Goal: Check status: Check status

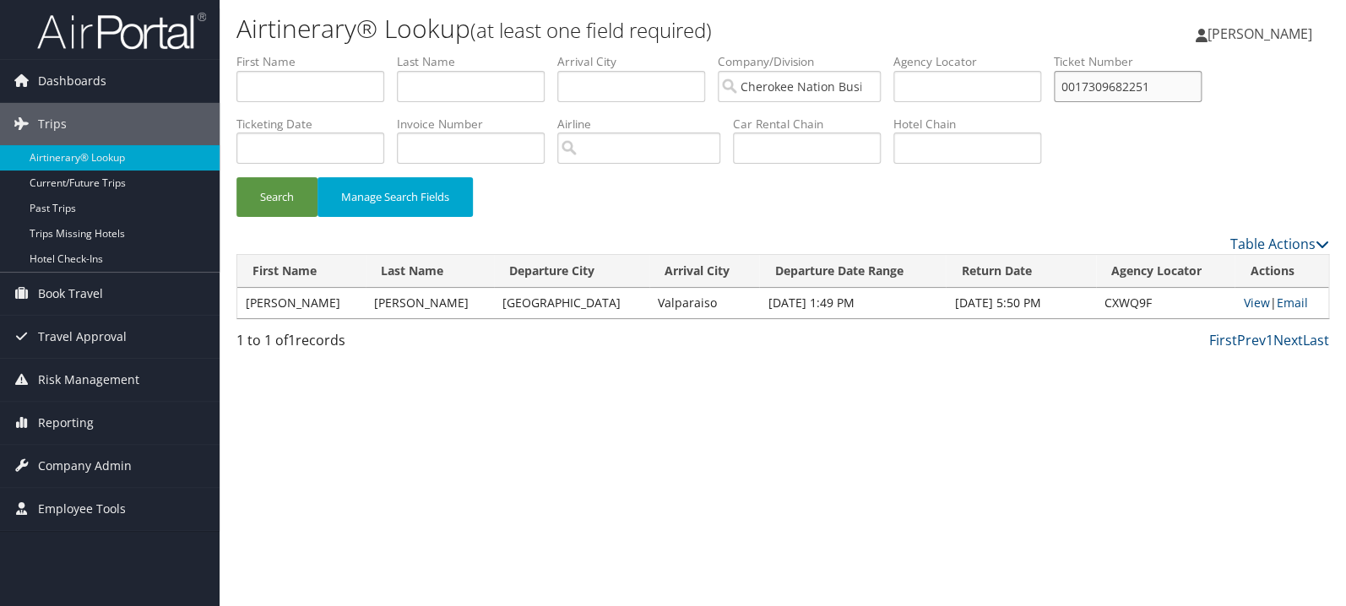
click at [1135, 88] on input "0017309682251" at bounding box center [1128, 86] width 148 height 31
paste input "10341369"
type input "0017310341369"
click at [236, 177] on button "Search" at bounding box center [276, 197] width 81 height 40
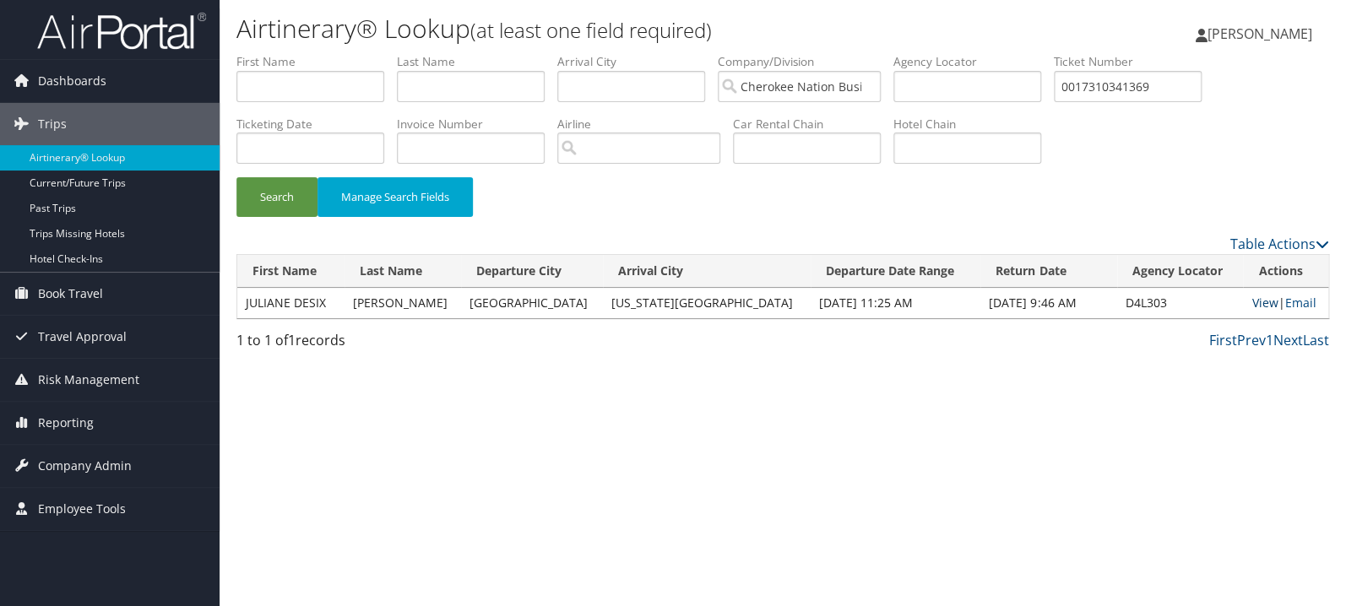
click at [1252, 304] on link "View" at bounding box center [1265, 303] width 26 height 16
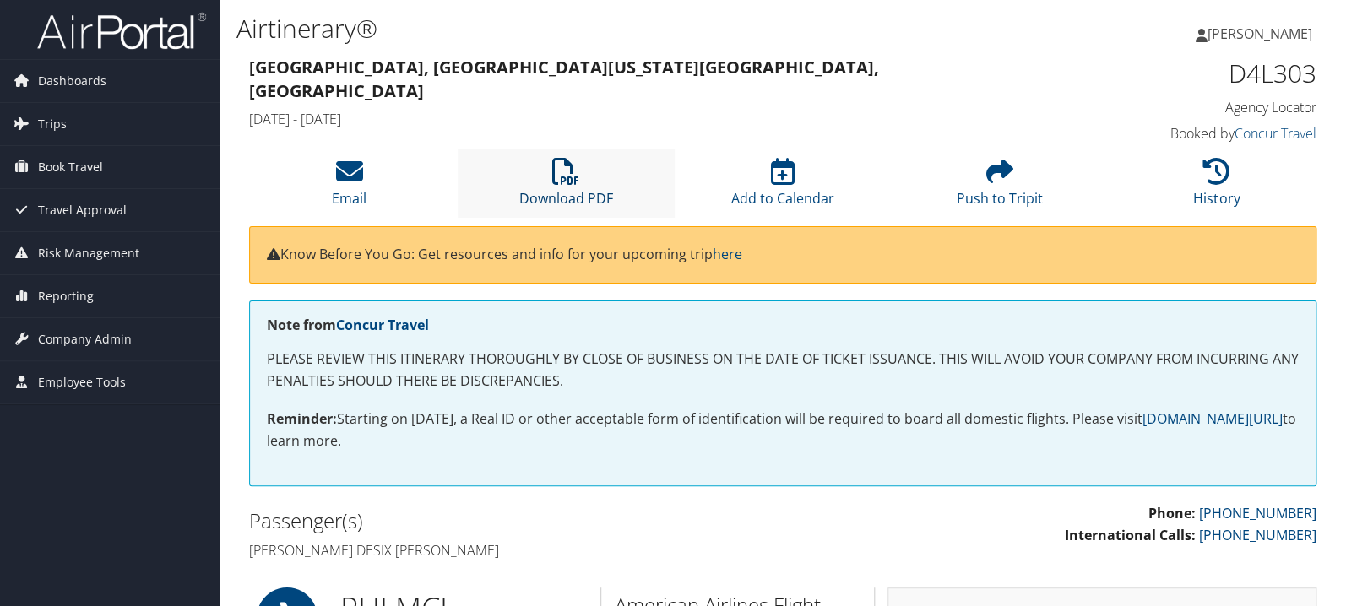
click at [567, 168] on icon at bounding box center [565, 171] width 27 height 27
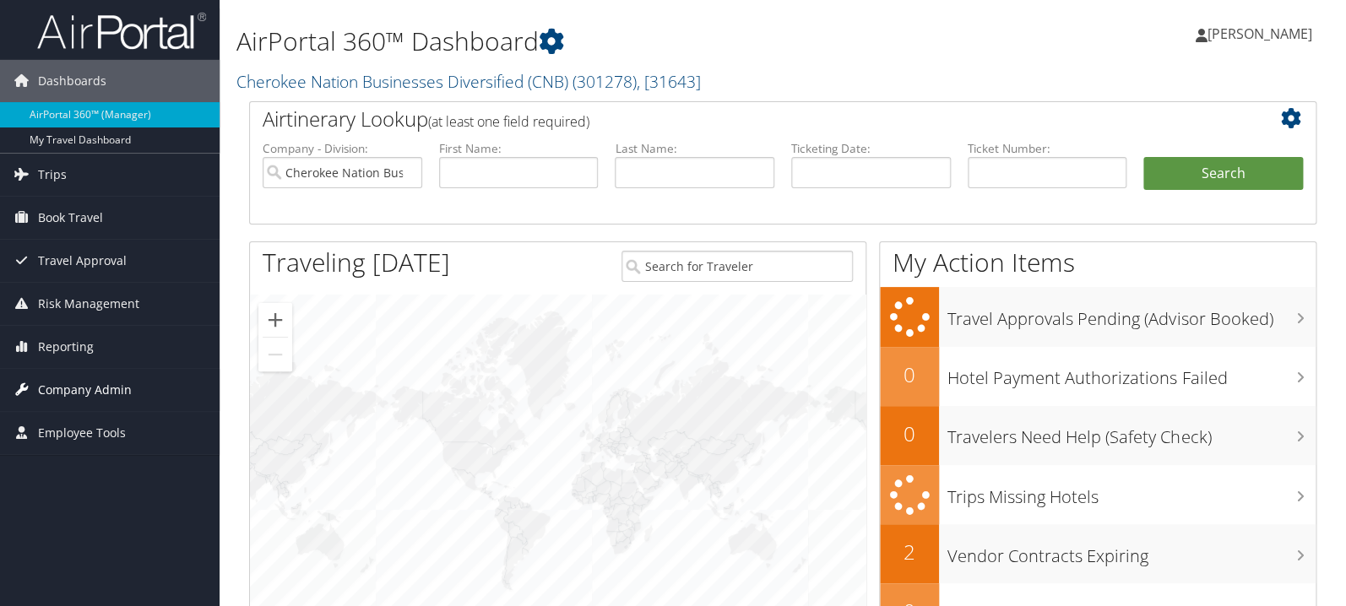
click at [66, 394] on span "Company Admin" at bounding box center [85, 390] width 94 height 42
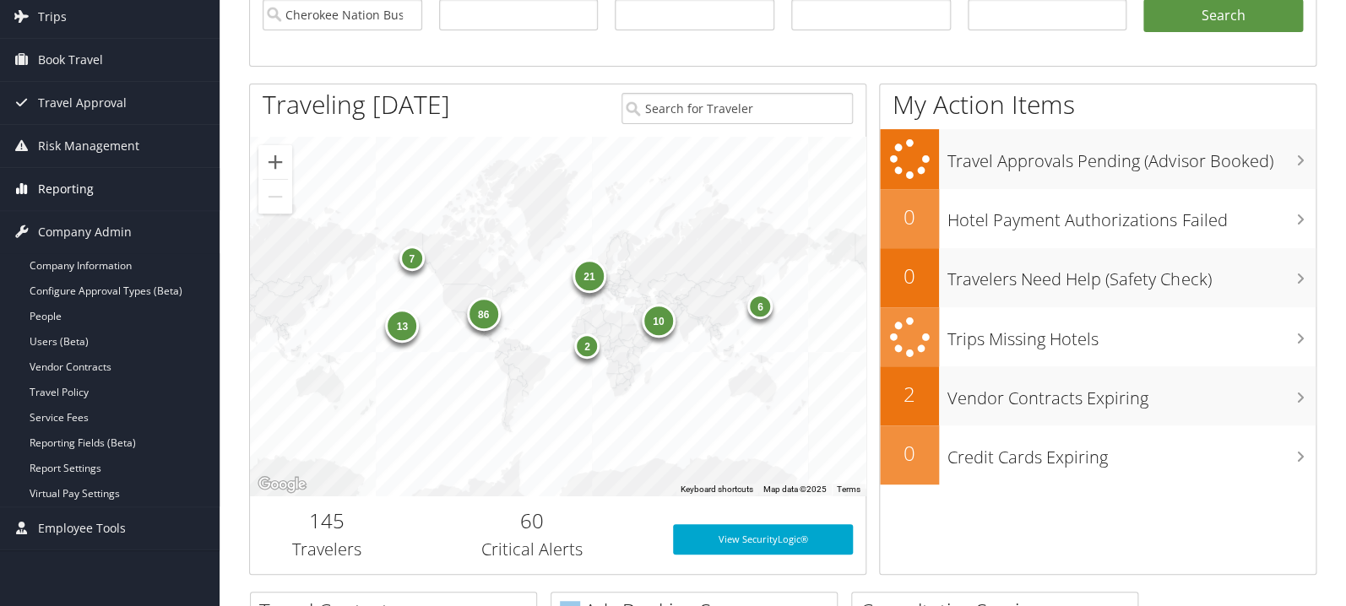
scroll to position [179, 0]
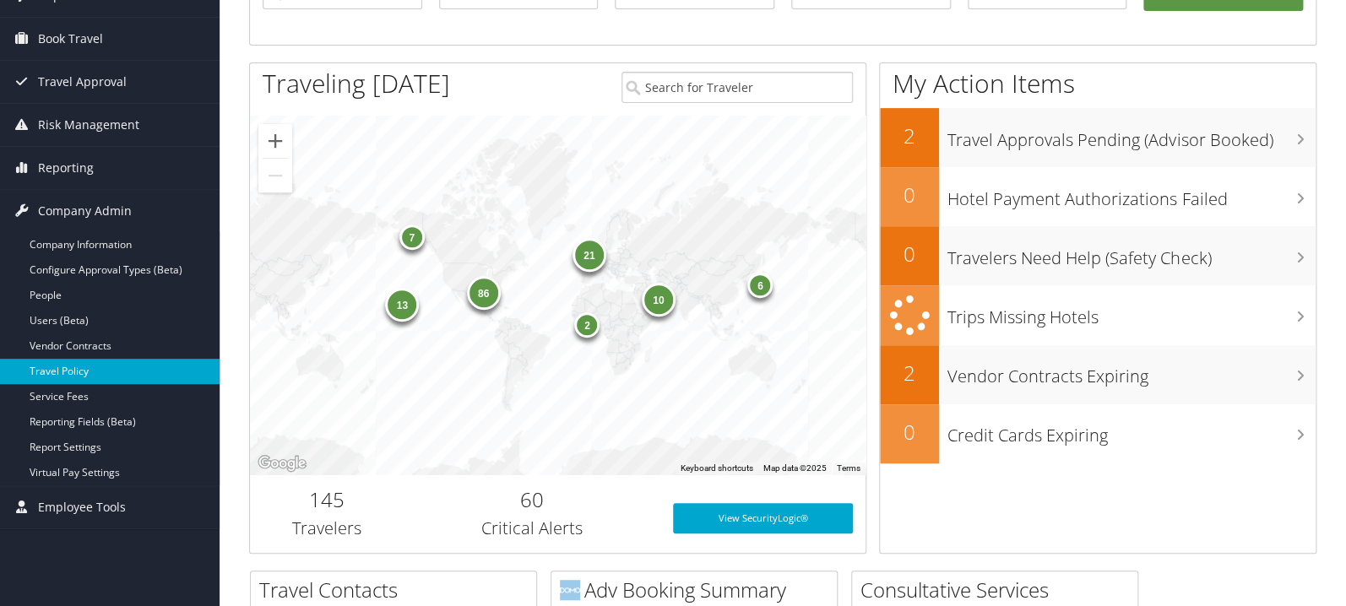
click at [84, 370] on link "Travel Policy" at bounding box center [110, 371] width 220 height 25
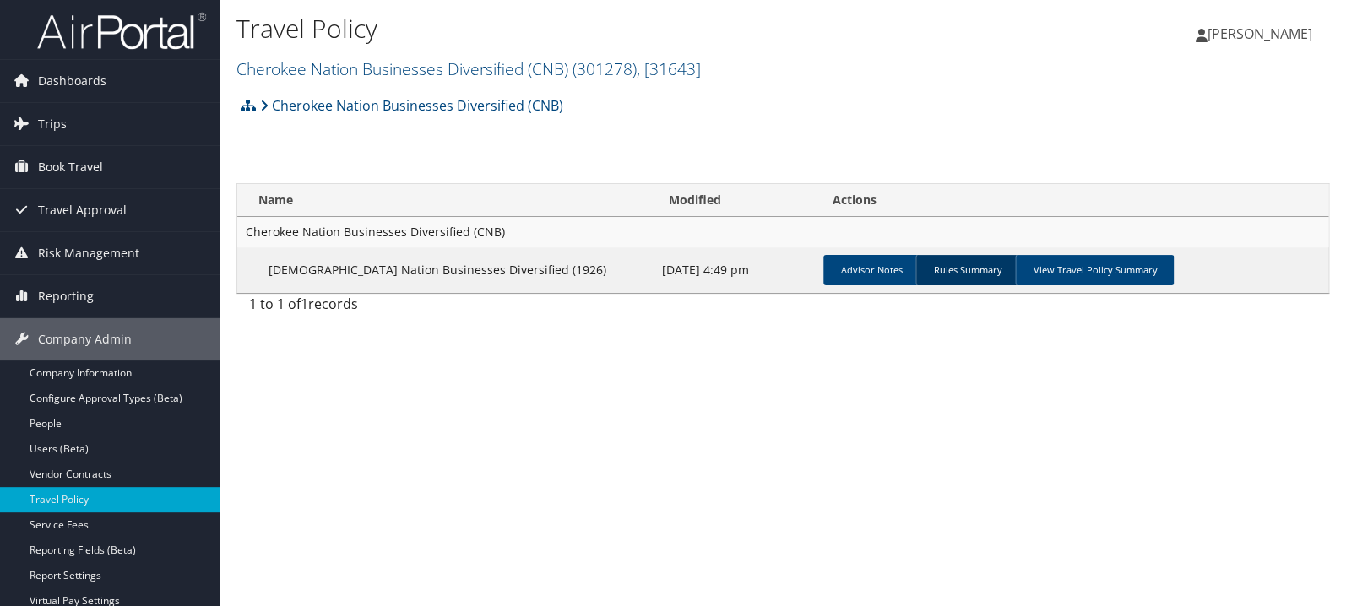
click at [930, 267] on link "Rules Summary" at bounding box center [966, 270] width 103 height 30
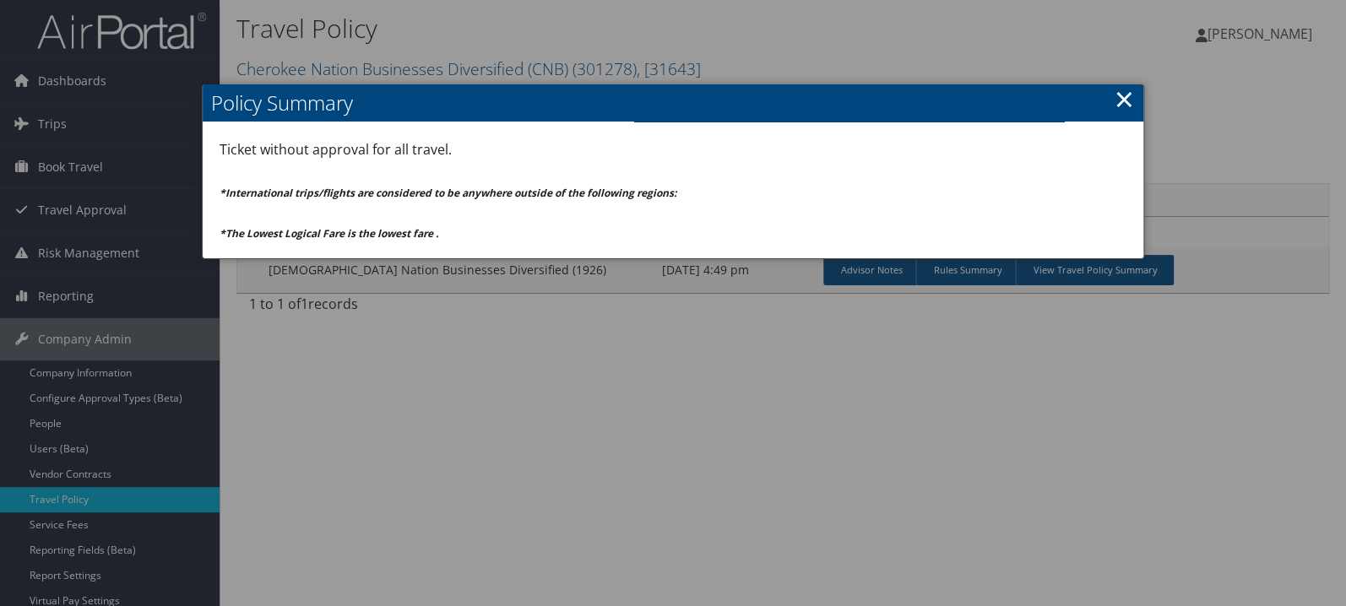
click at [1126, 94] on link "×" at bounding box center [1124, 99] width 19 height 34
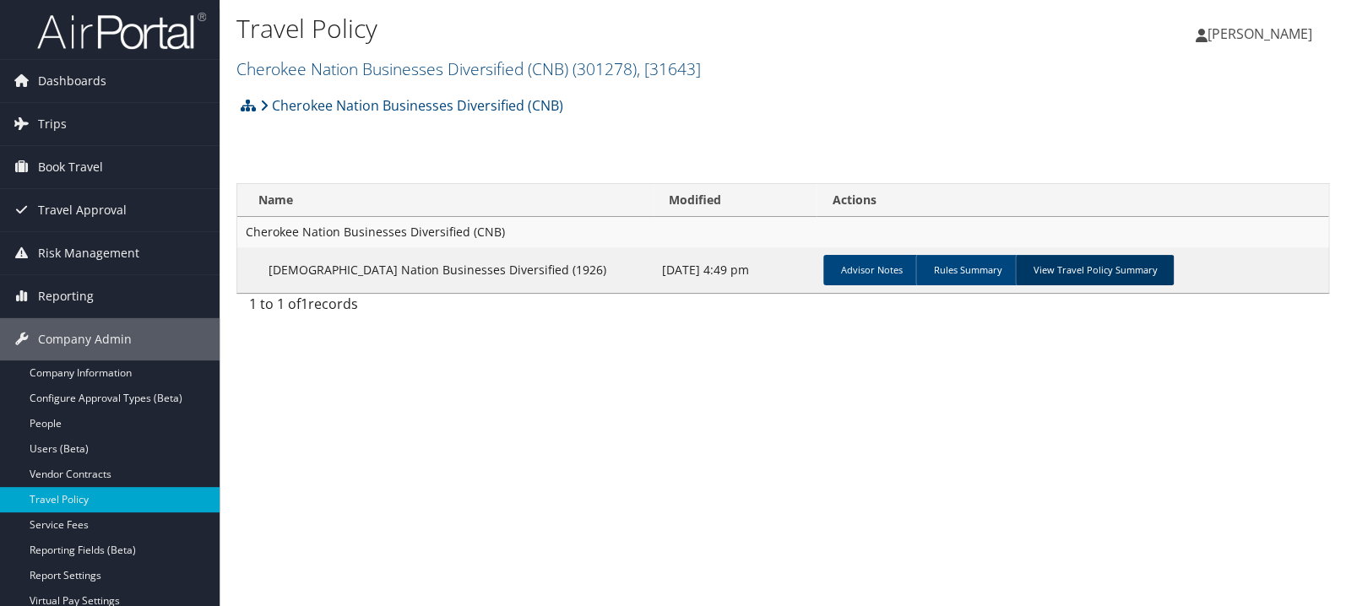
click at [1093, 274] on link "View Travel Policy Summary" at bounding box center [1094, 270] width 159 height 30
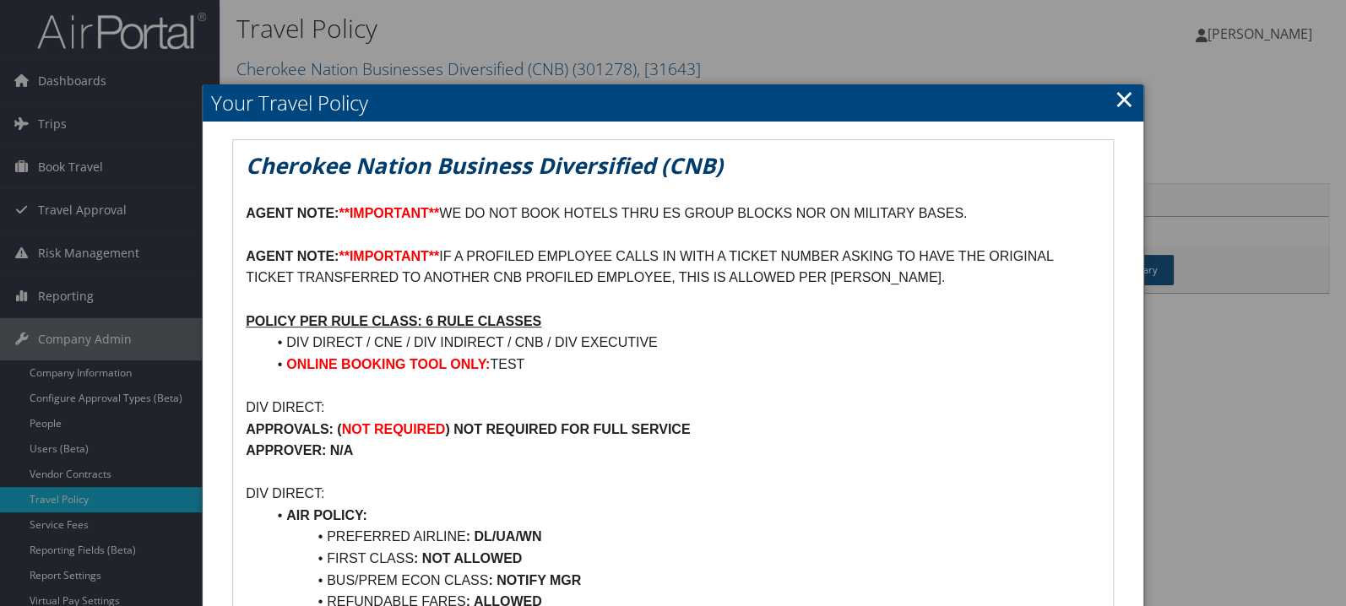
click at [1123, 100] on link "×" at bounding box center [1124, 99] width 19 height 34
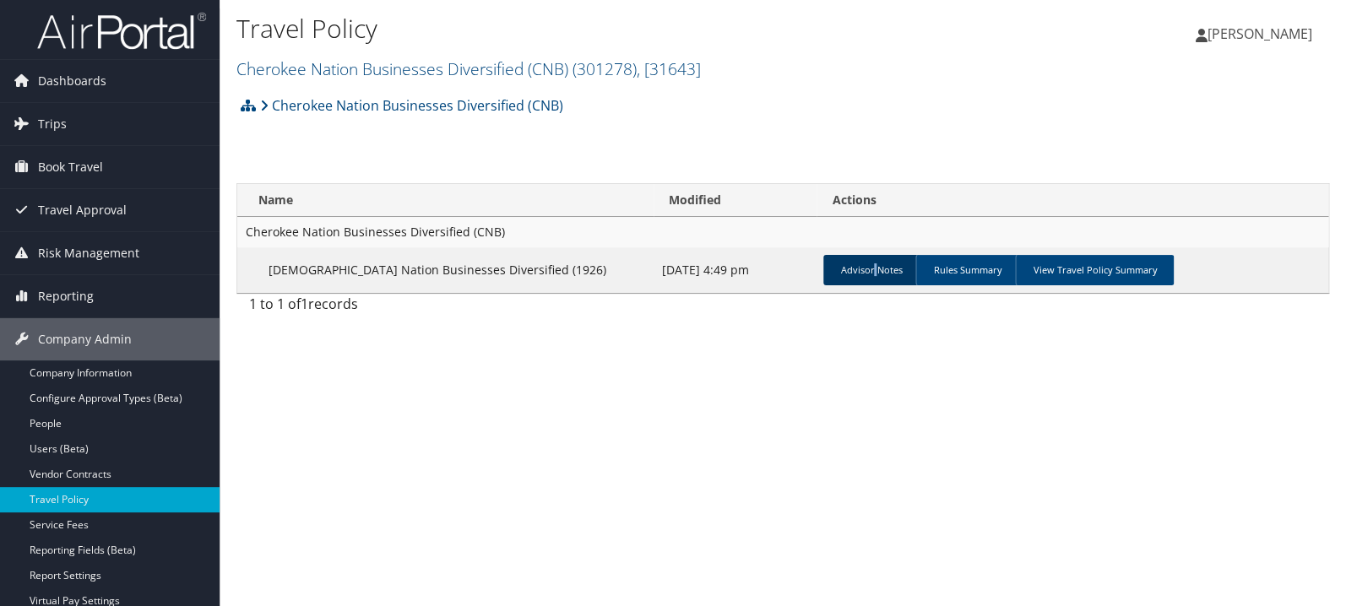
click at [873, 269] on link "Advisor Notes" at bounding box center [870, 270] width 95 height 30
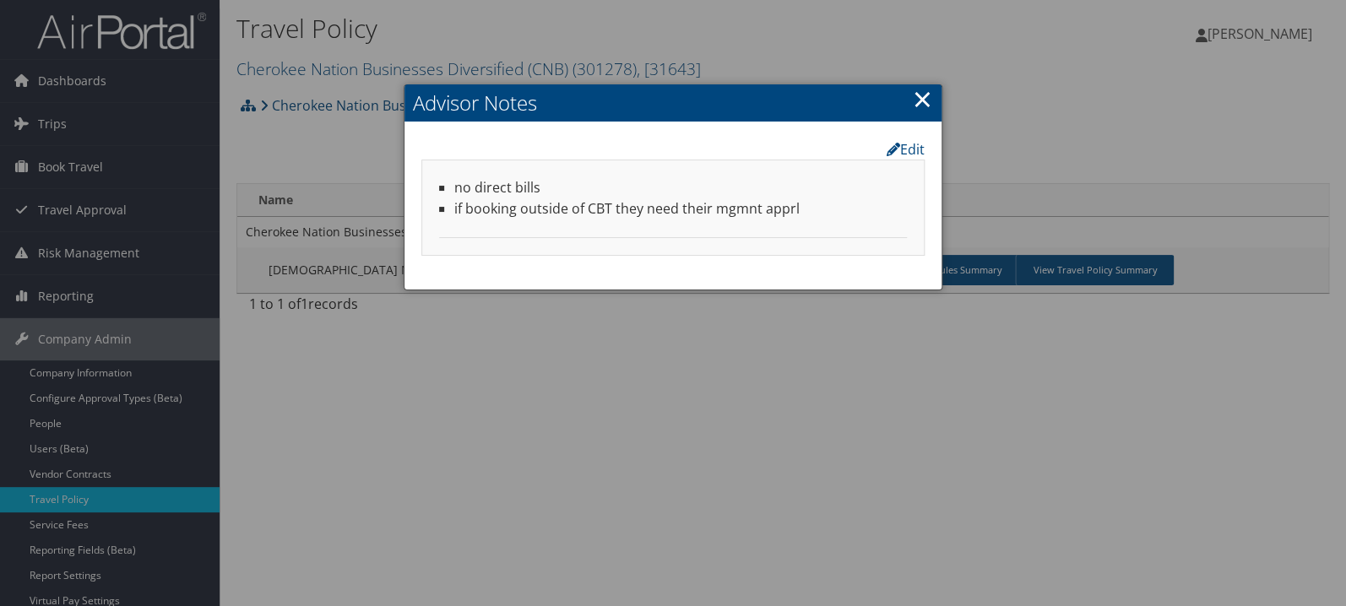
click at [920, 100] on link "×" at bounding box center [922, 99] width 19 height 34
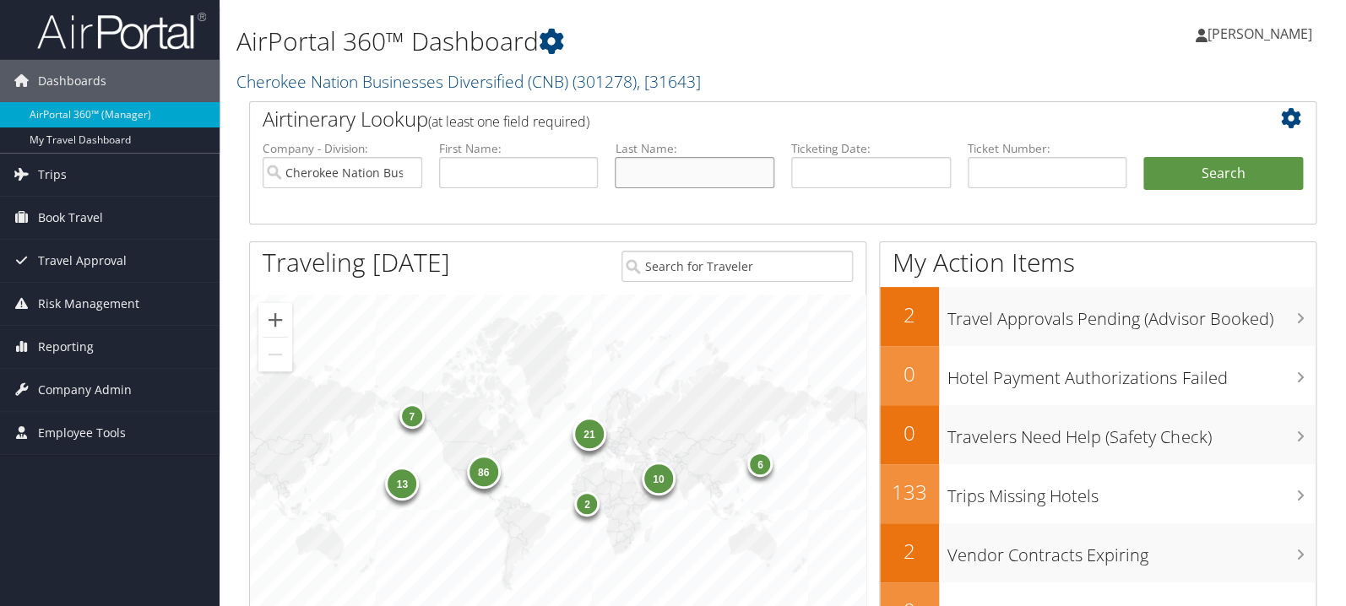
click at [687, 186] on input "text" at bounding box center [695, 172] width 160 height 31
type input "[PERSON_NAME]"
click at [1143, 157] on button "Search" at bounding box center [1223, 174] width 160 height 34
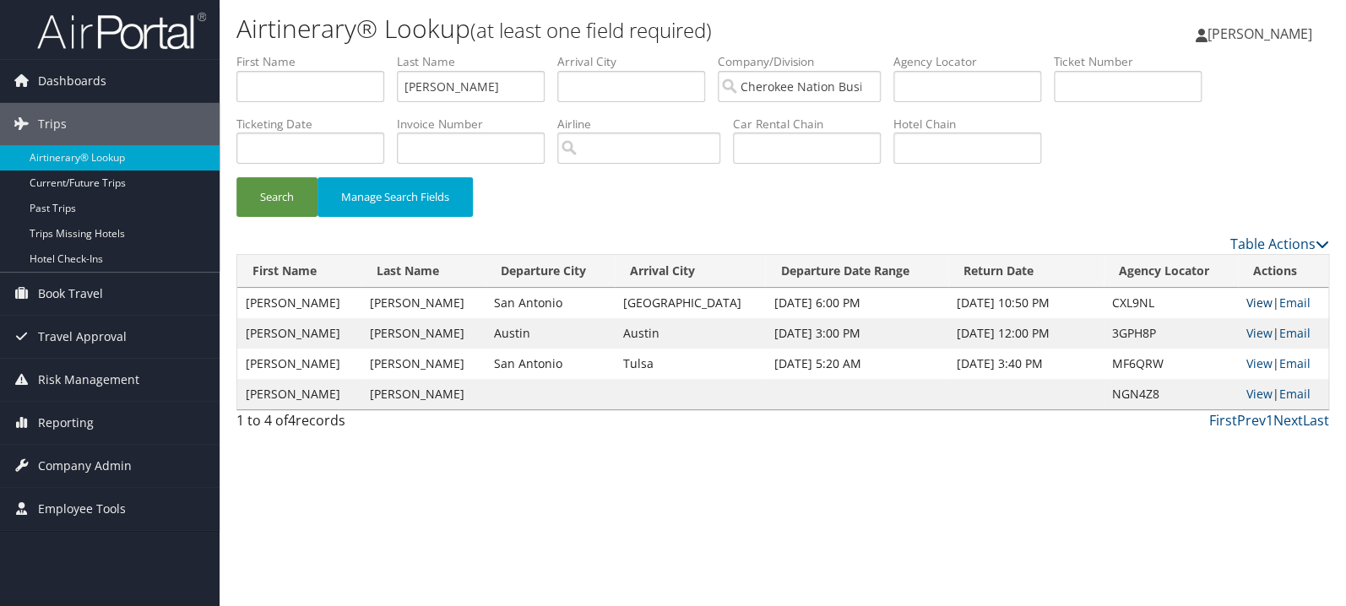
click at [1249, 306] on link "View" at bounding box center [1259, 303] width 26 height 16
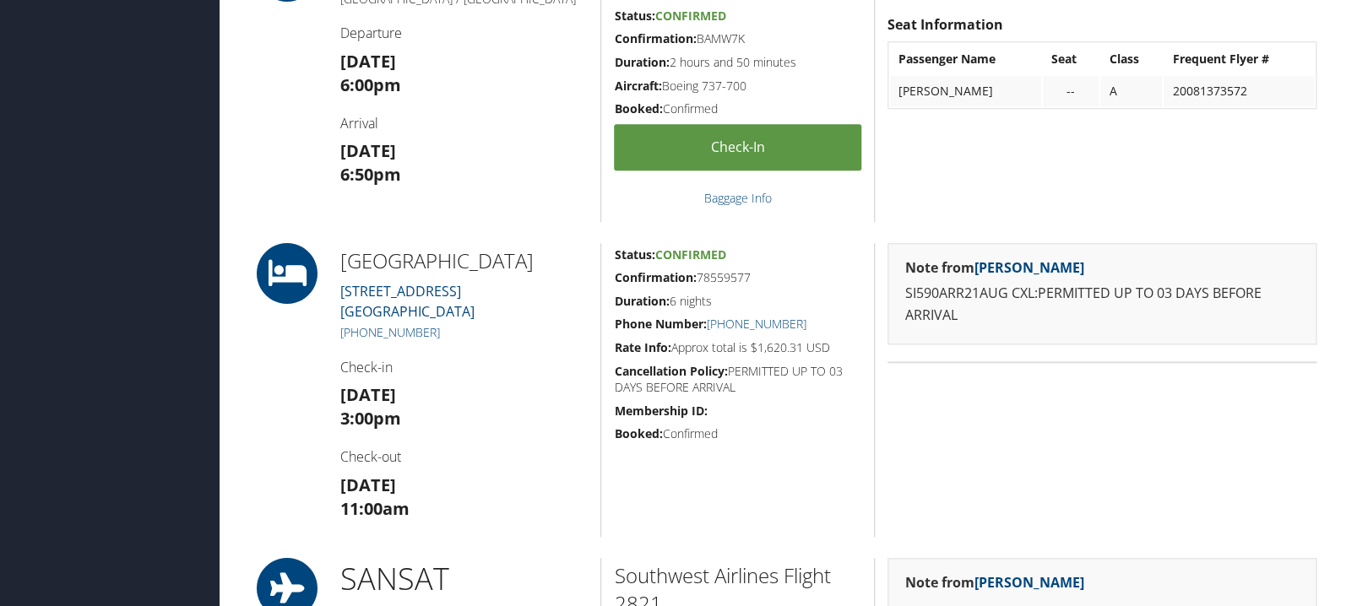
scroll to position [500, 0]
